Goal: Task Accomplishment & Management: Use online tool/utility

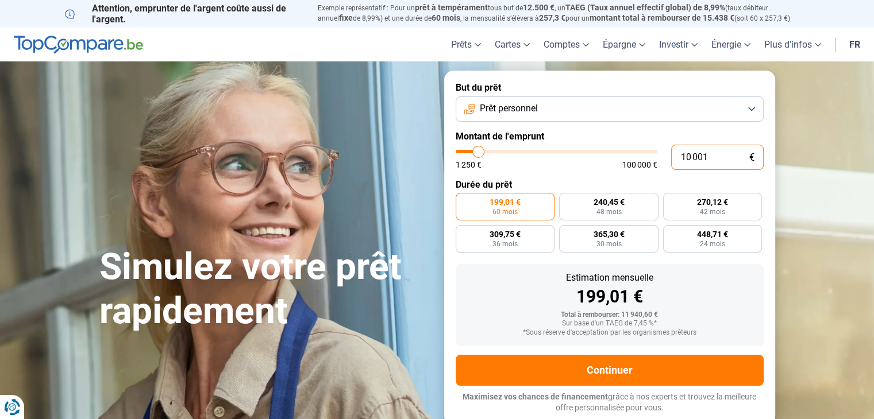
drag, startPoint x: 714, startPoint y: 163, endPoint x: 617, endPoint y: 165, distance: 96.6
click at [617, 165] on div "10 001 € 1 250 € 100 000 €" at bounding box center [610, 157] width 308 height 25
type input "8"
type input "1250"
type input "80"
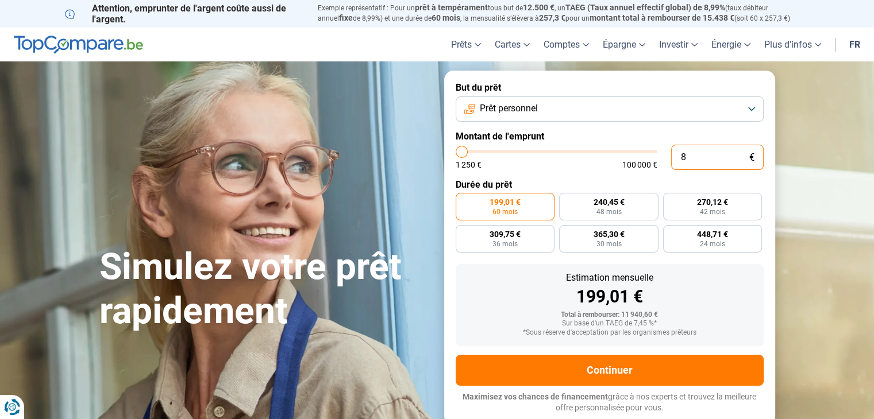
type input "1250"
type input "800"
type input "1250"
type input "8 000"
type input "8000"
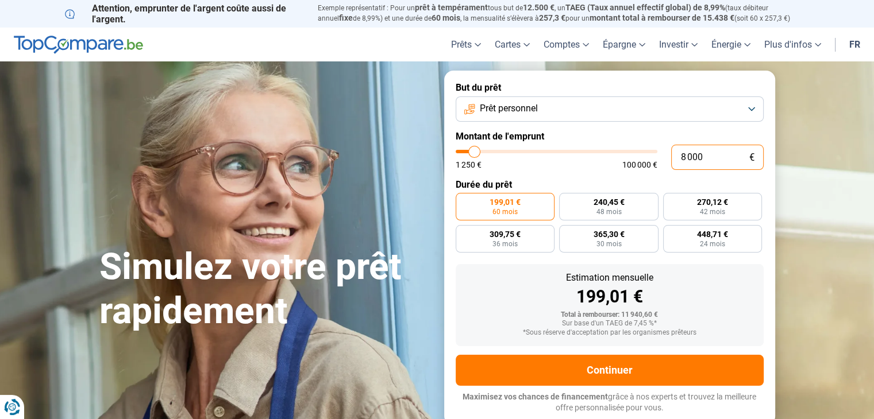
type input "8 000"
radio input "true"
click at [675, 82] on form "But du prêt Prêt personnel Montant de l'emprunt 8 000 € 1 250 € 100 000 € Durée…" at bounding box center [609, 248] width 331 height 355
click at [747, 114] on button "Prêt personnel" at bounding box center [610, 109] width 308 height 25
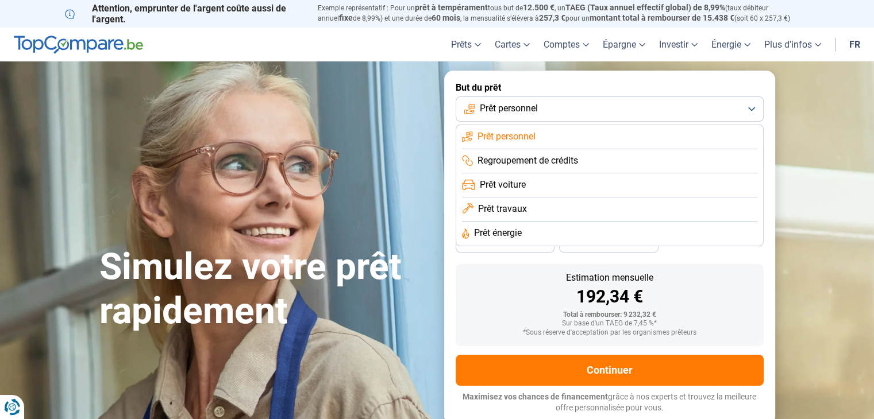
click at [548, 198] on li "Prêt travaux" at bounding box center [609, 210] width 295 height 24
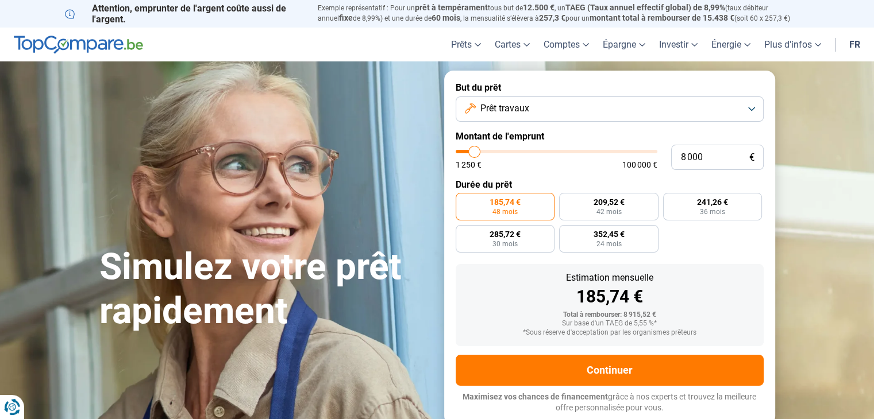
click at [627, 110] on button "Prêt travaux" at bounding box center [610, 109] width 308 height 25
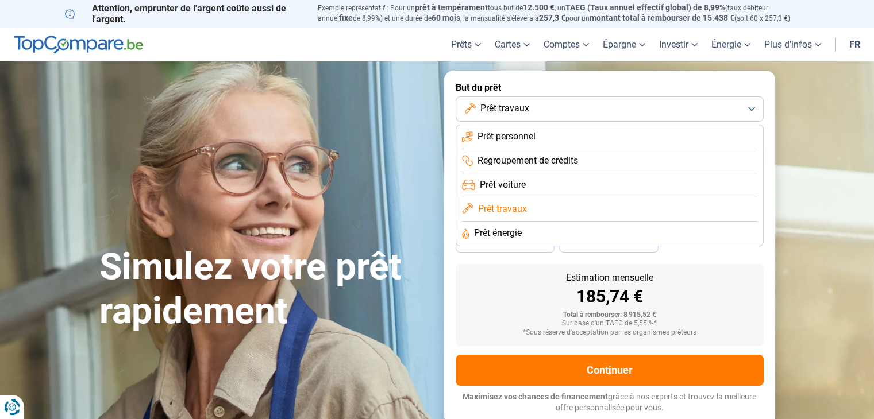
click at [510, 187] on span "Prêt voiture" at bounding box center [503, 185] width 46 height 13
